Goal: Navigation & Orientation: Find specific page/section

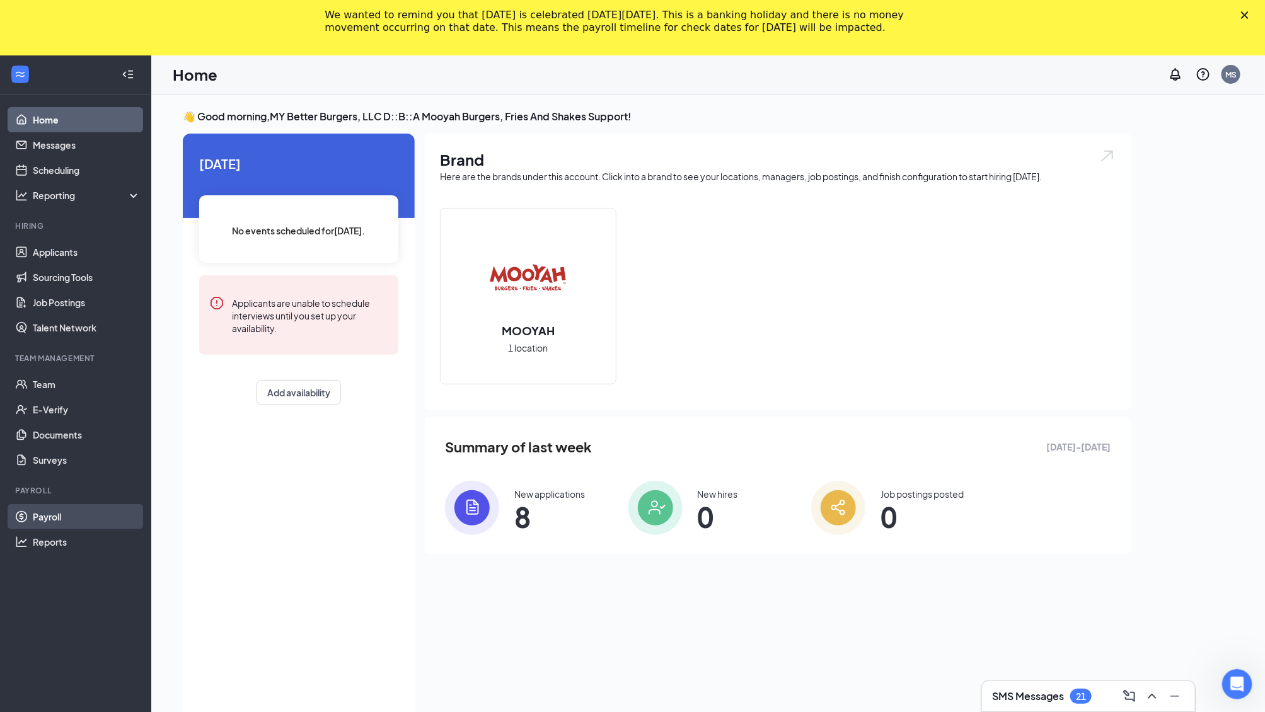
click at [75, 523] on link "Payroll" at bounding box center [87, 516] width 108 height 25
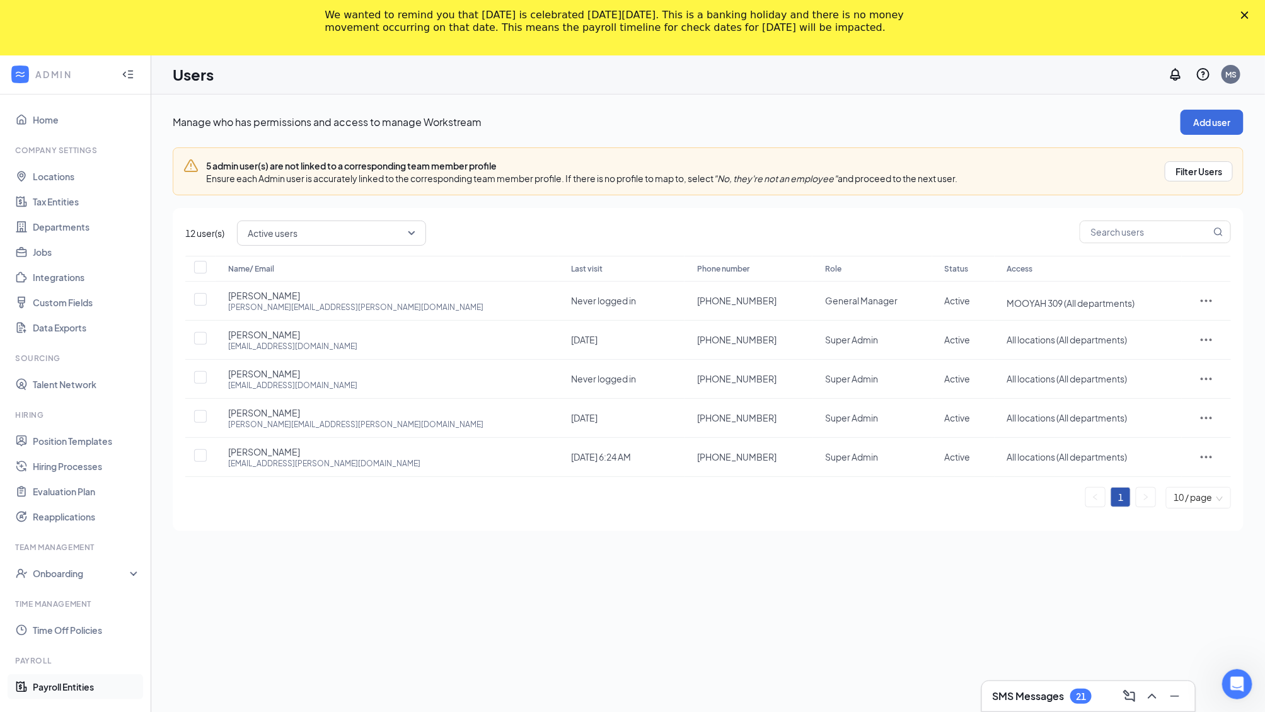
scroll to position [57, 0]
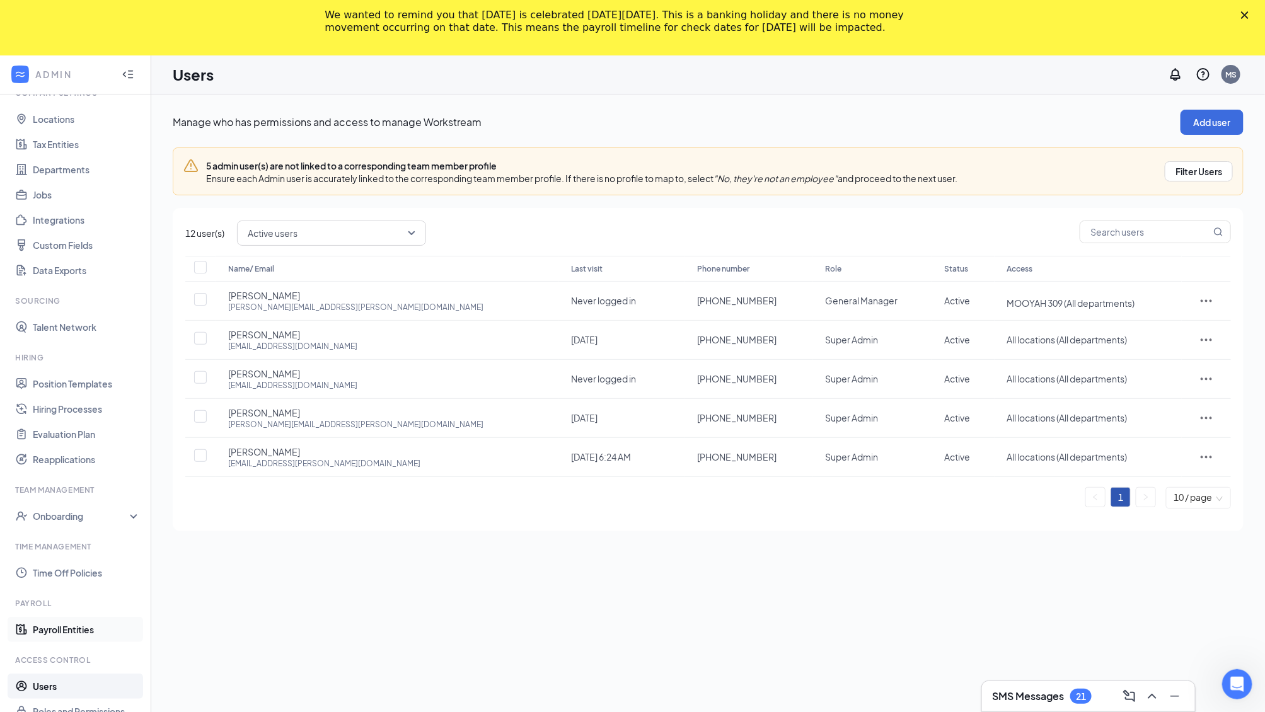
click at [87, 623] on link "Payroll Entities" at bounding box center [87, 629] width 108 height 25
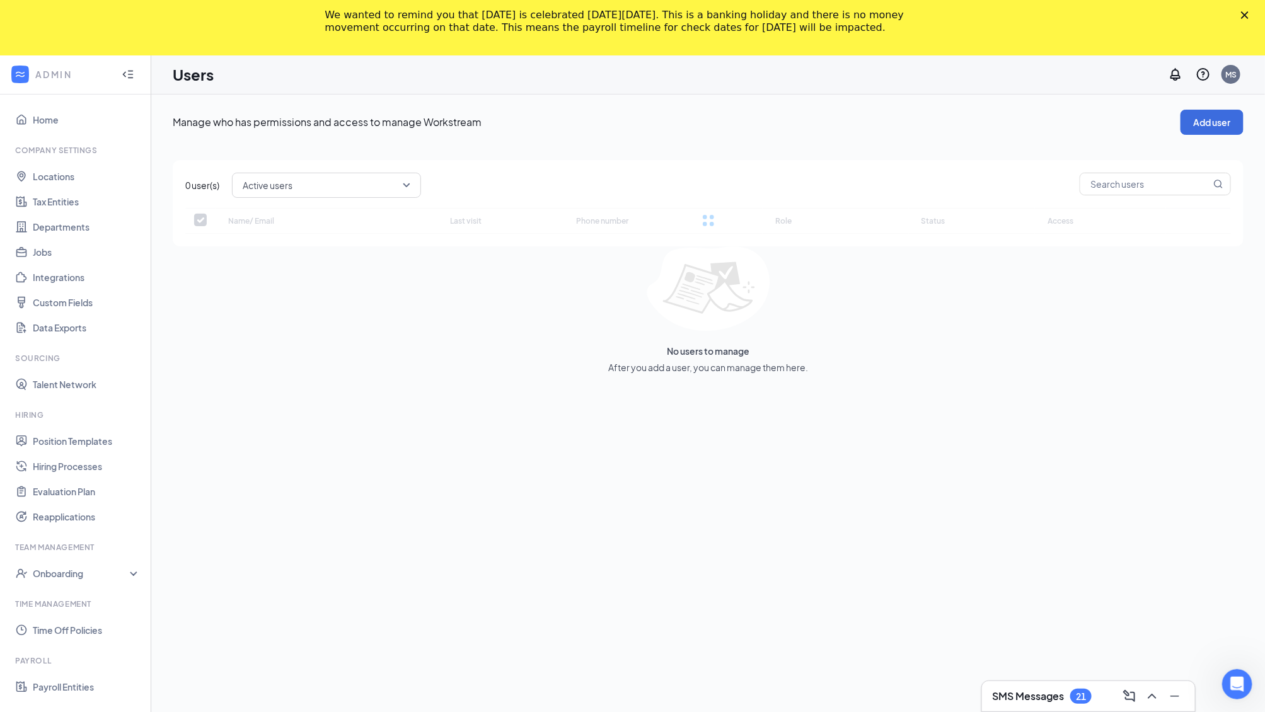
checkbox input "false"
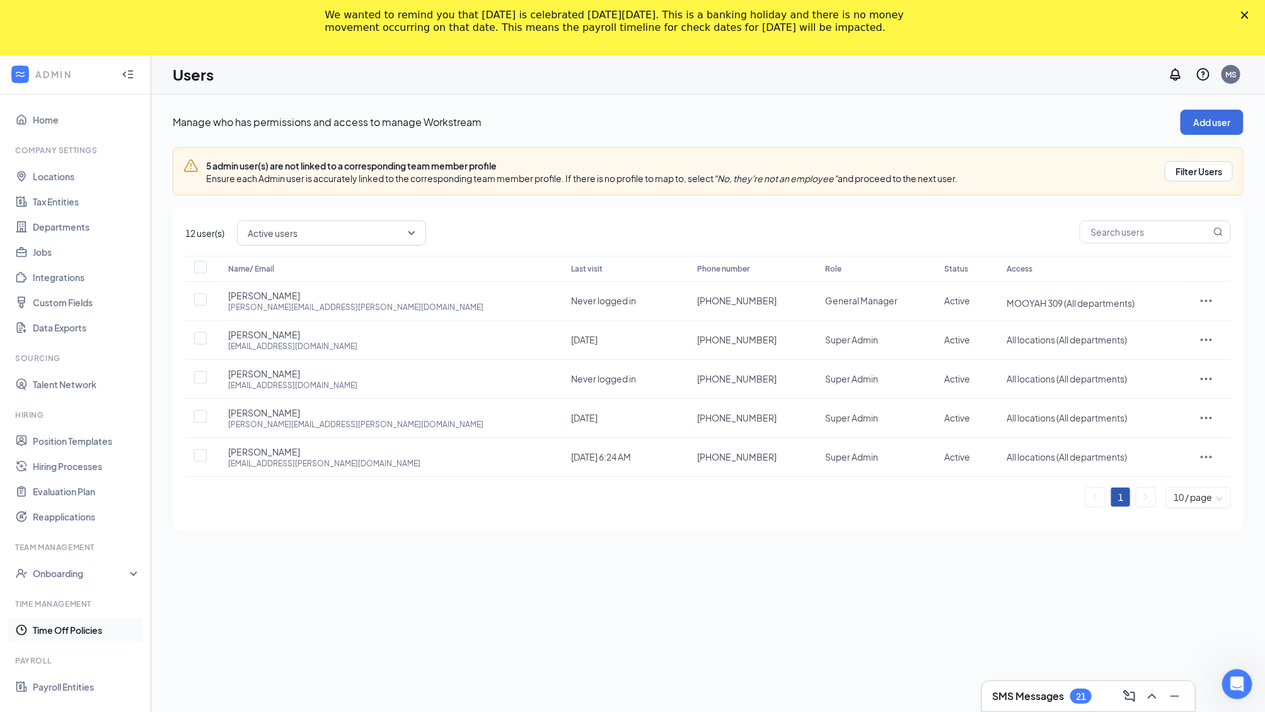
click at [93, 627] on link "Time Off Policies" at bounding box center [87, 630] width 108 height 25
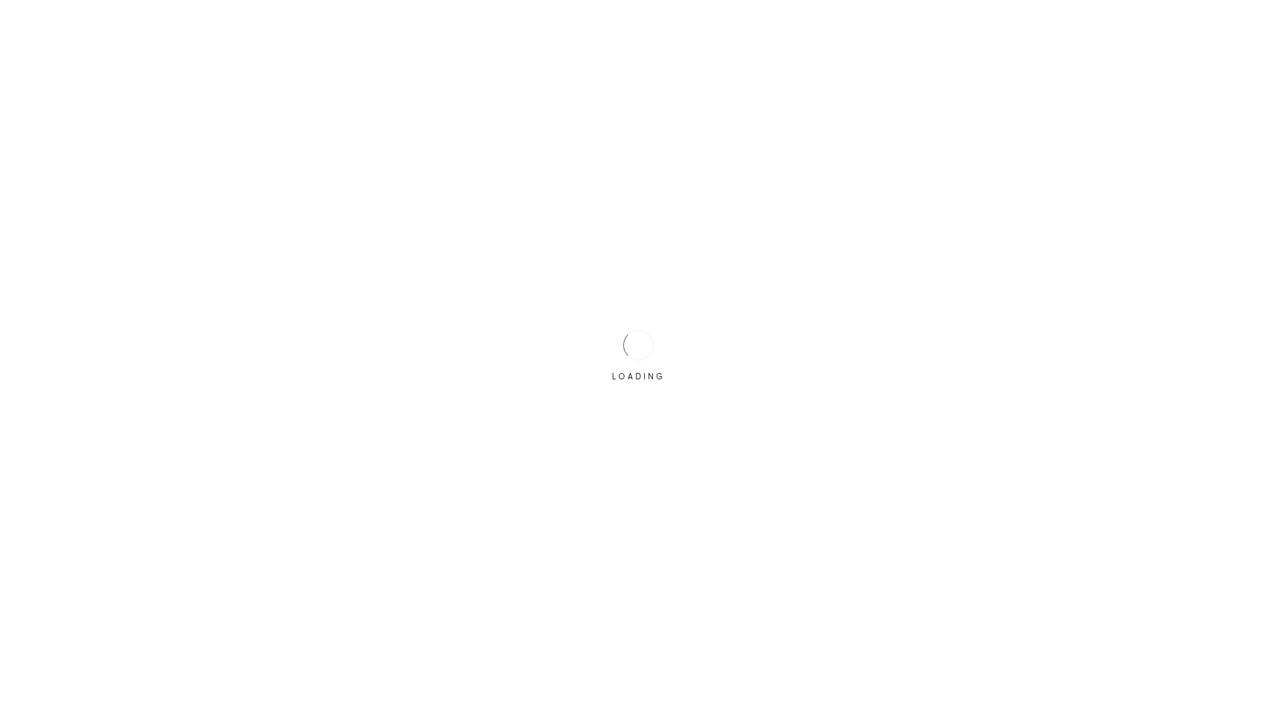
click at [63, 682] on div "LOADING" at bounding box center [638, 356] width 1277 height 712
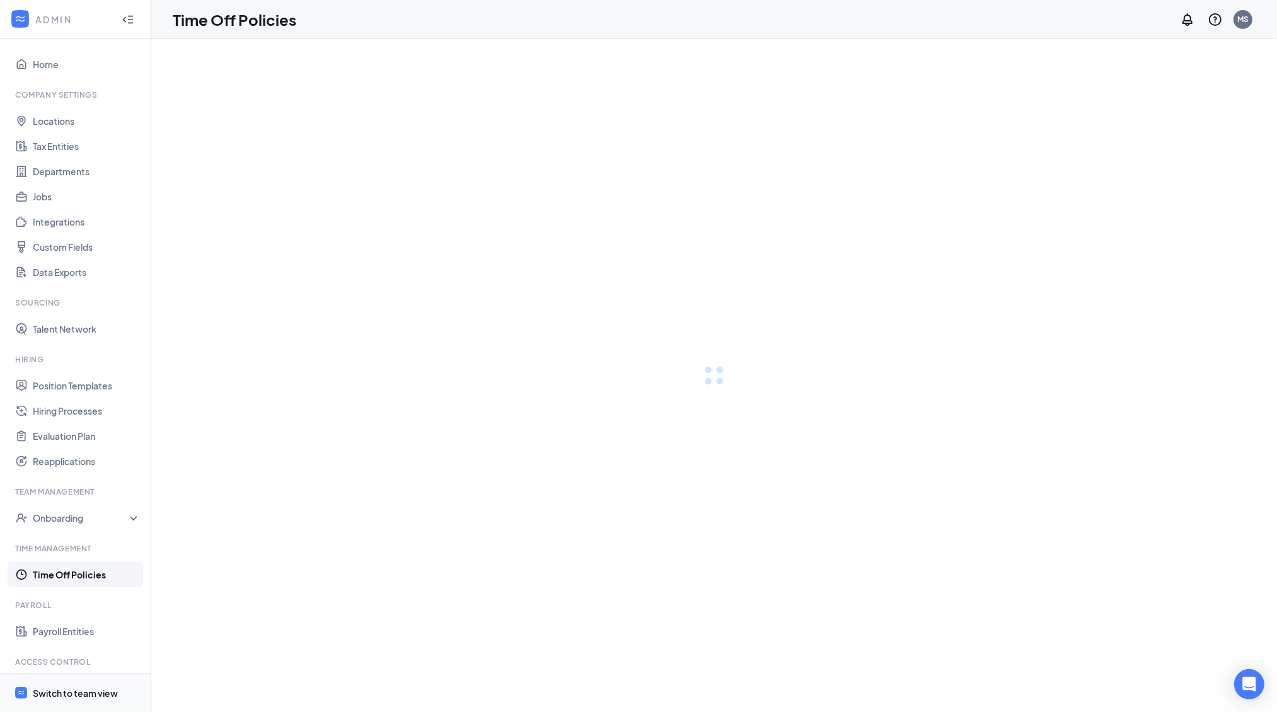
click at [62, 685] on span "Switch to team view" at bounding box center [87, 693] width 108 height 38
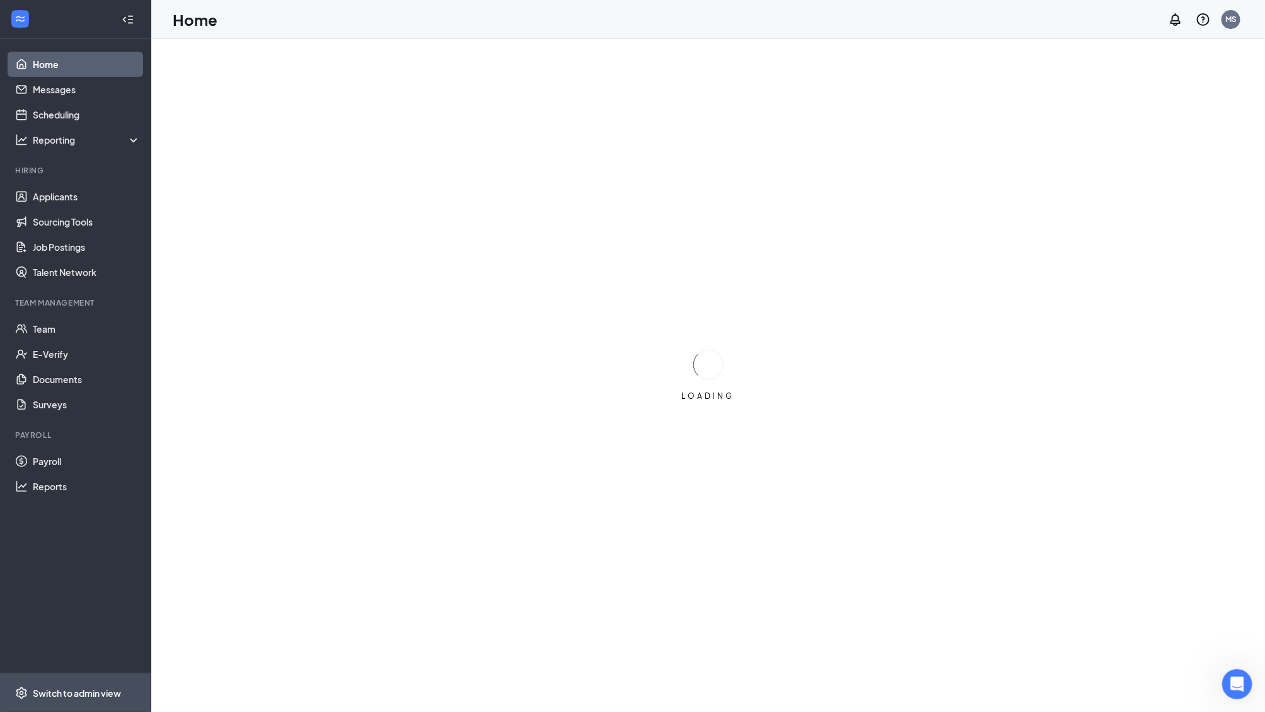
click at [74, 700] on div "Home Messages Scheduling Reporting Hiring Applicants Sourcing Tools Job Posting…" at bounding box center [75, 375] width 151 height 673
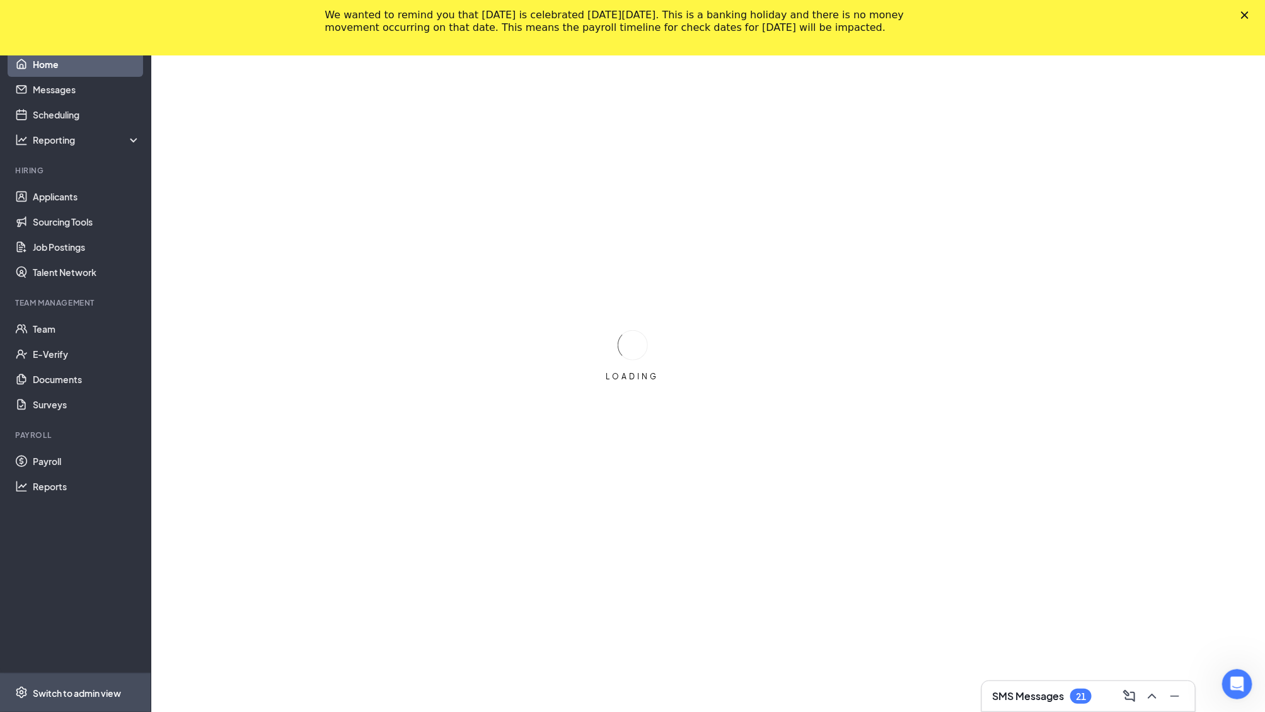
click at [72, 701] on span "Switch to admin view" at bounding box center [87, 693] width 108 height 38
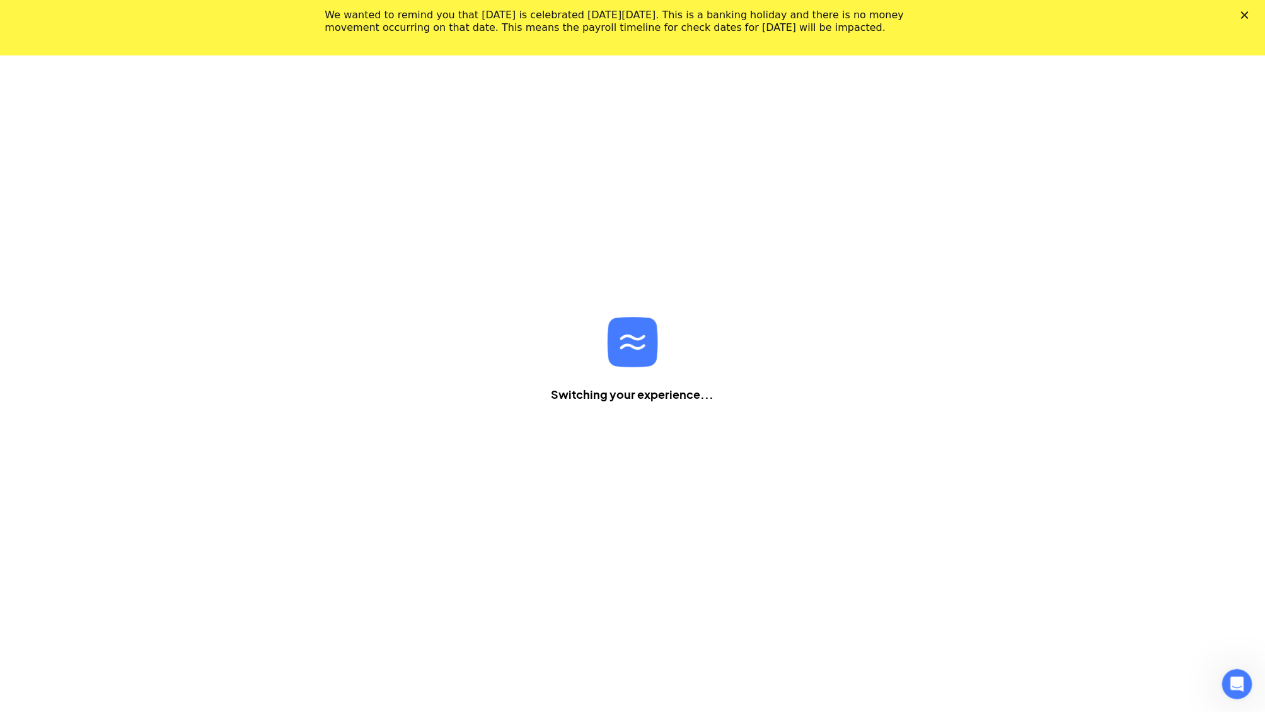
scroll to position [55, 0]
